Goal: Transaction & Acquisition: Purchase product/service

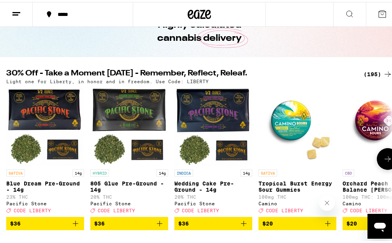
scroll to position [39, 0]
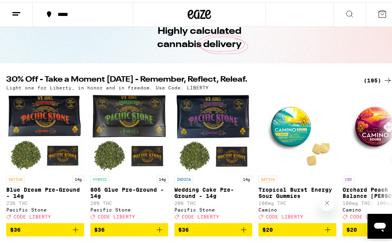
click at [372, 83] on div "(195)" at bounding box center [378, 78] width 29 height 9
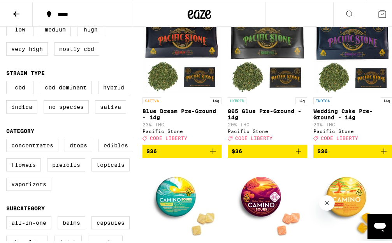
scroll to position [117, 0]
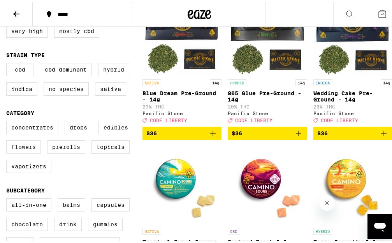
click at [18, 152] on label "Flowers" at bounding box center [23, 145] width 35 height 13
click at [8, 121] on input "Flowers" at bounding box center [8, 120] width 0 height 0
checkbox input "true"
